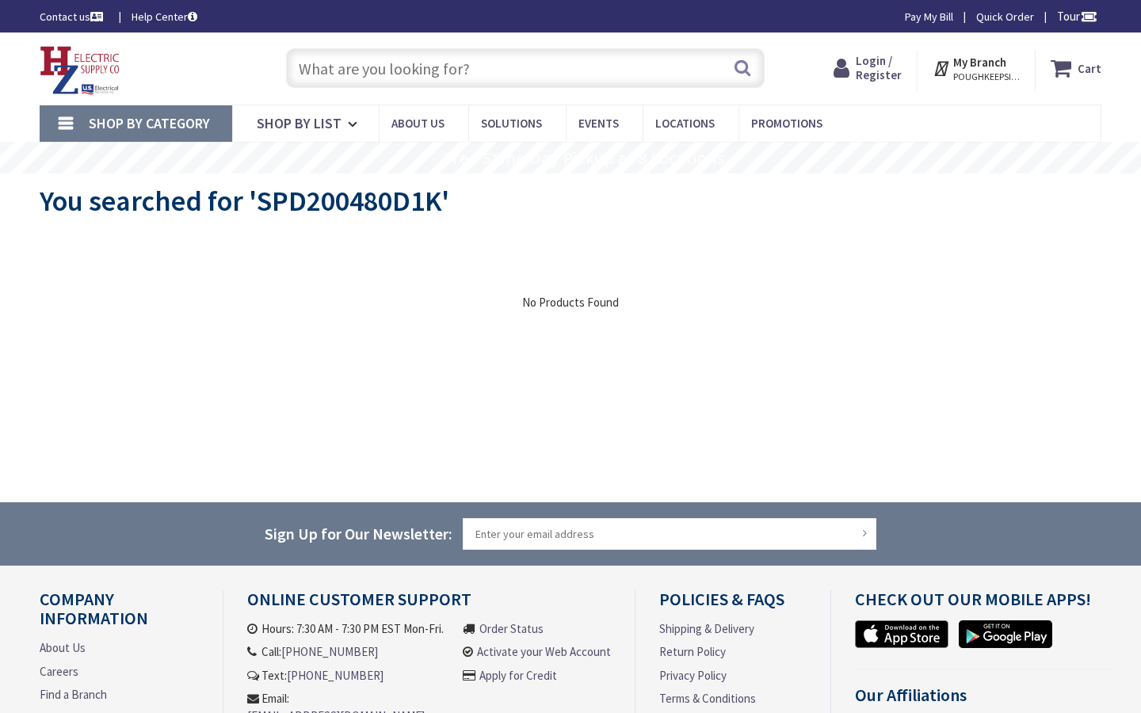
type input "[STREET_ADDRESS][US_STATE]"
